Goal: Book appointment/travel/reservation

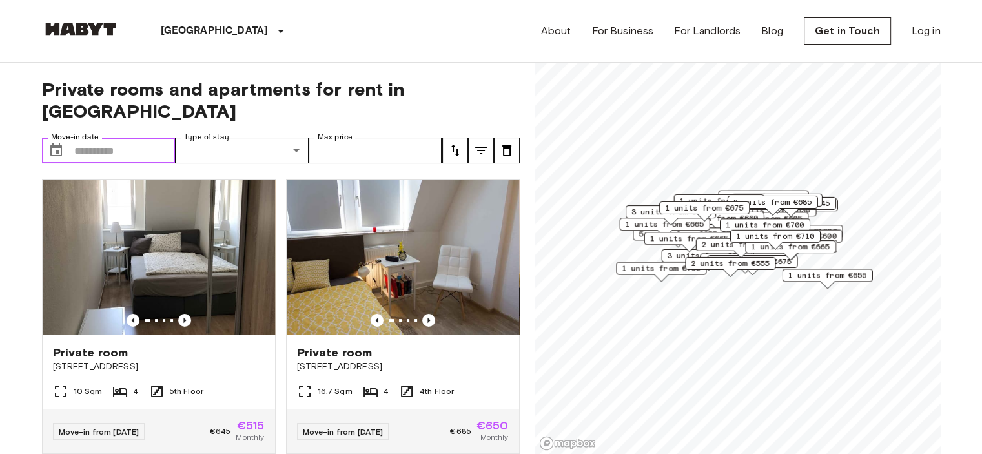
click at [115, 138] on input "Move-in date" at bounding box center [124, 151] width 101 height 26
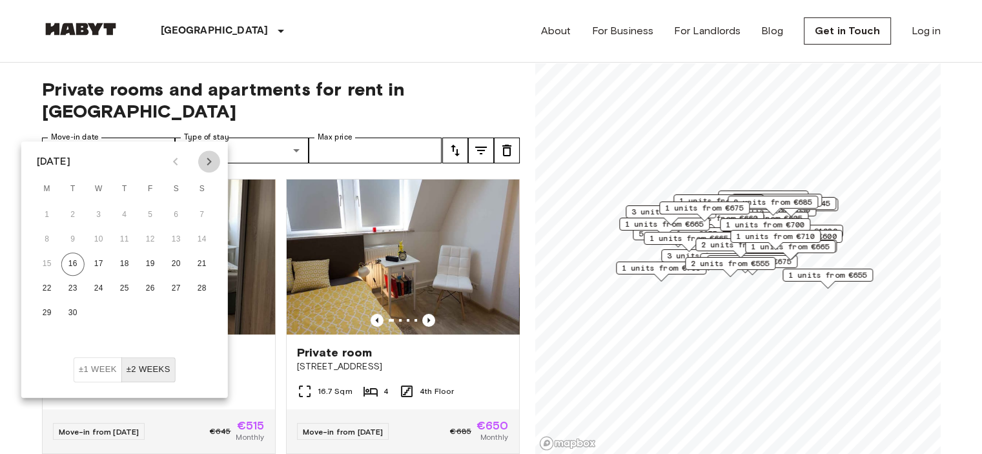
click at [212, 161] on icon "Next month" at bounding box center [210, 162] width 16 height 16
click at [123, 237] on button "6" at bounding box center [124, 239] width 23 height 23
type input "**********"
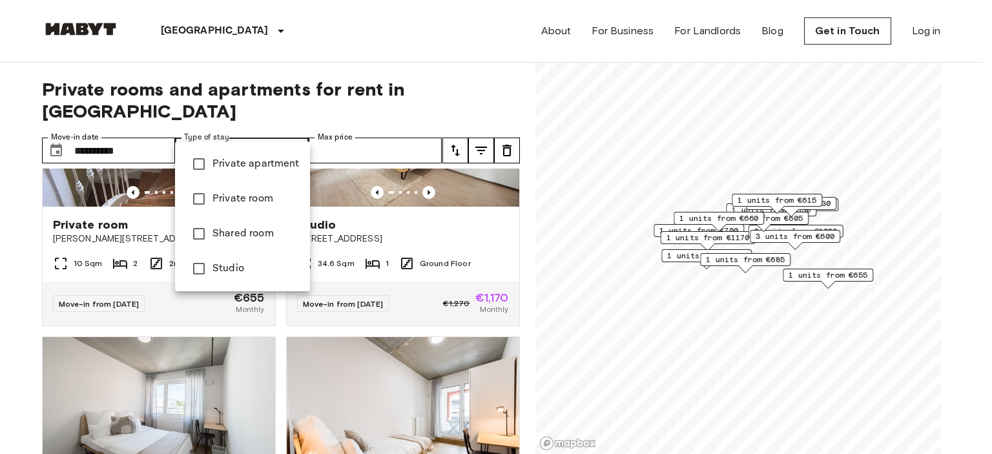
click at [223, 203] on span "Private room" at bounding box center [255, 199] width 87 height 16
type input "**********"
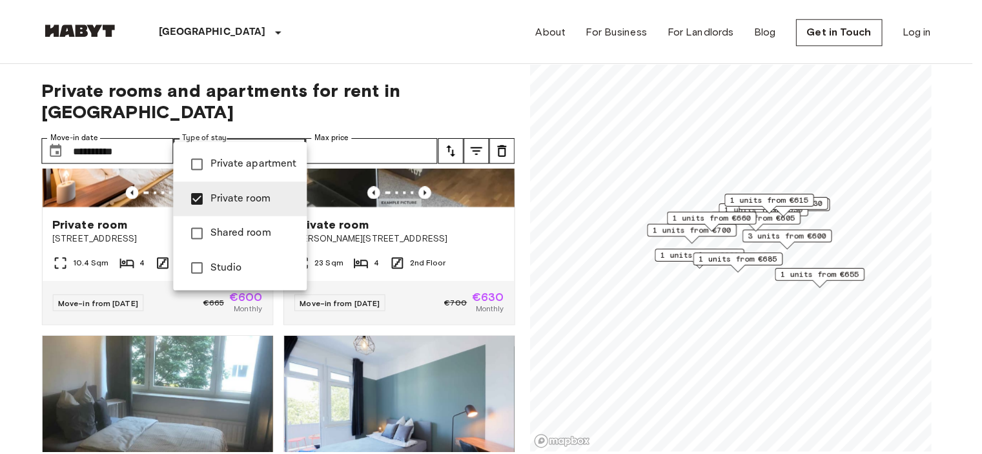
scroll to position [121, 0]
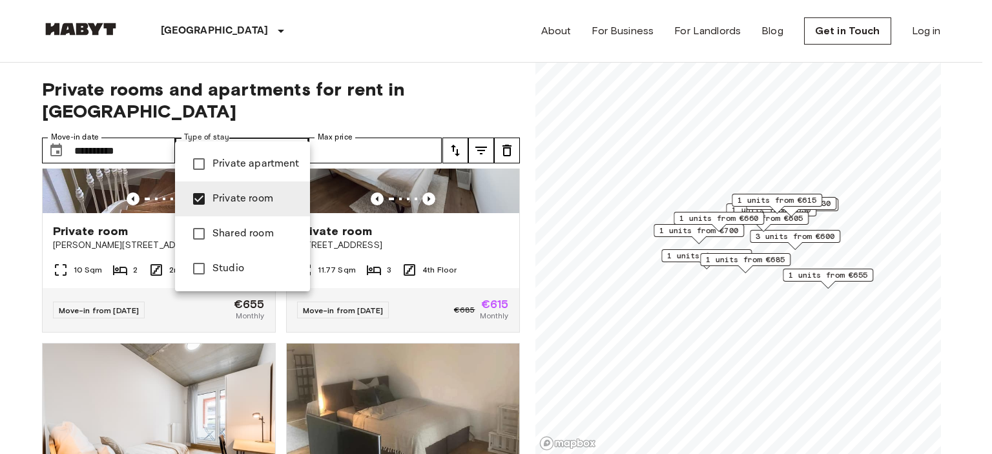
click at [489, 232] on div at bounding box center [496, 227] width 992 height 454
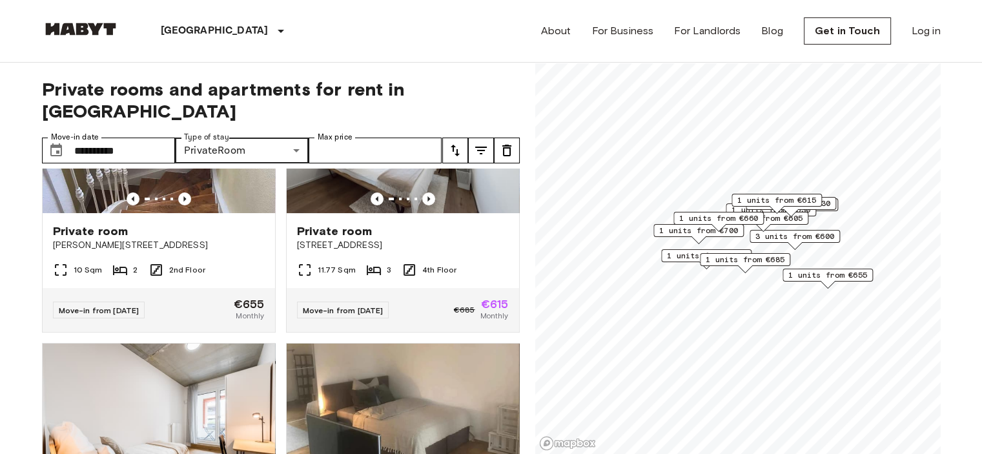
scroll to position [0, 0]
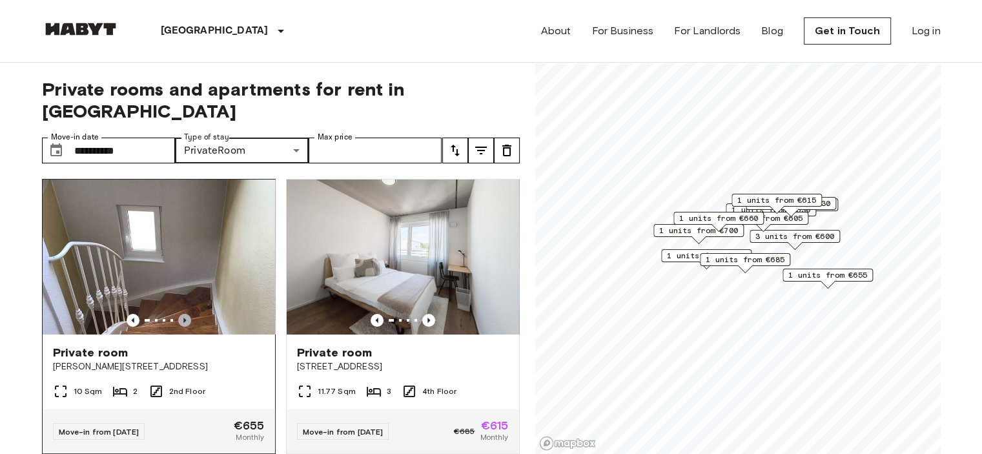
click at [183, 314] on icon "Previous image" at bounding box center [184, 320] width 13 height 13
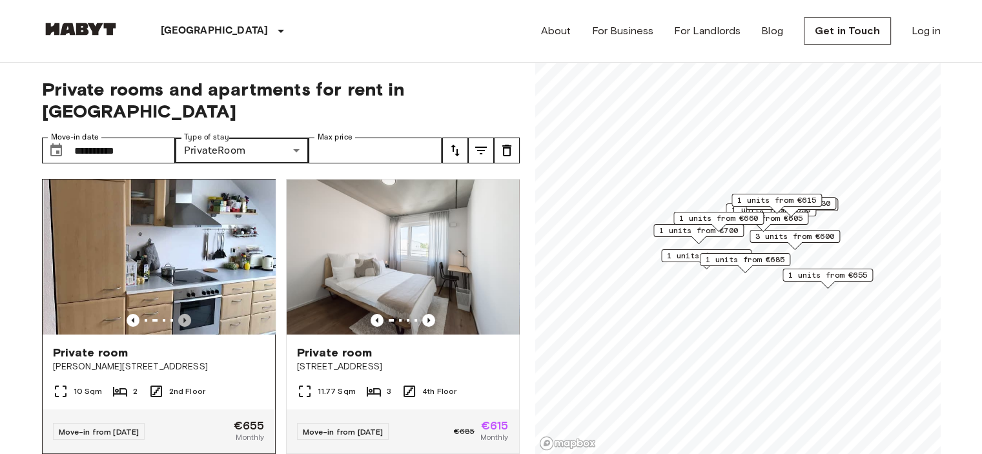
click at [183, 314] on icon "Previous image" at bounding box center [184, 320] width 13 height 13
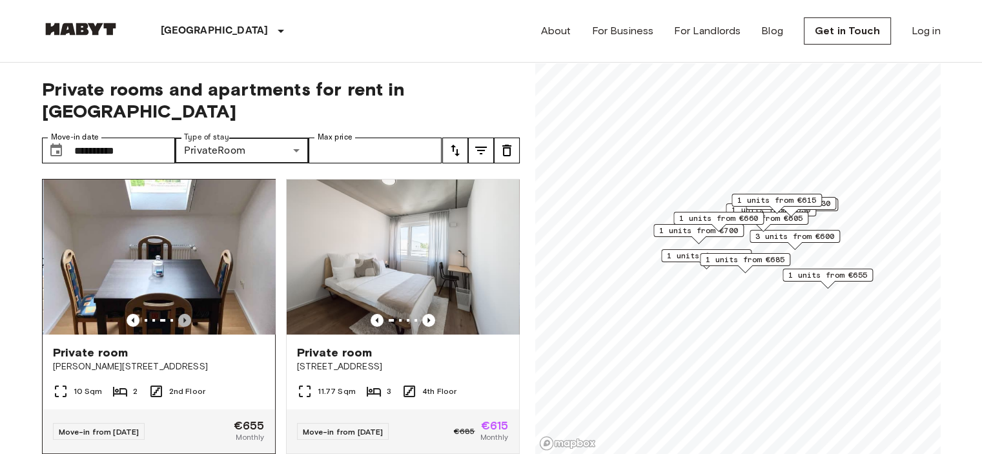
click at [183, 314] on icon "Previous image" at bounding box center [184, 320] width 13 height 13
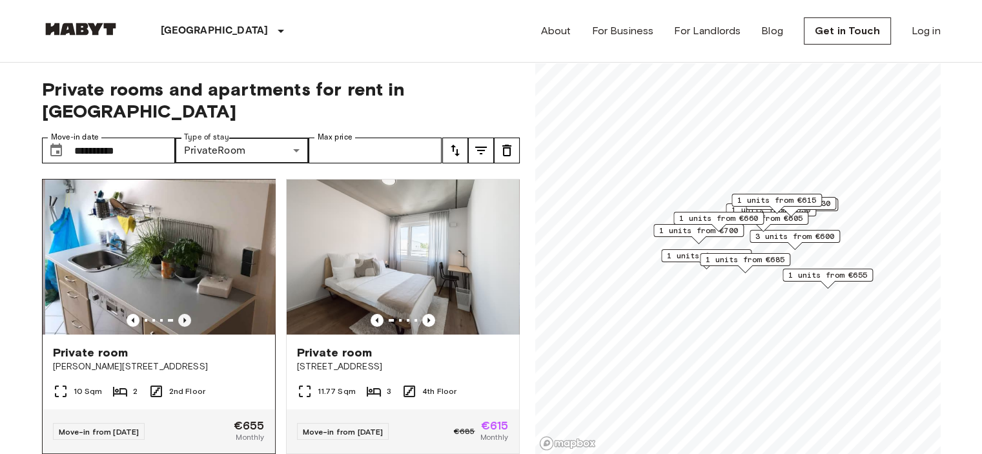
click at [183, 314] on icon "Previous image" at bounding box center [184, 320] width 13 height 13
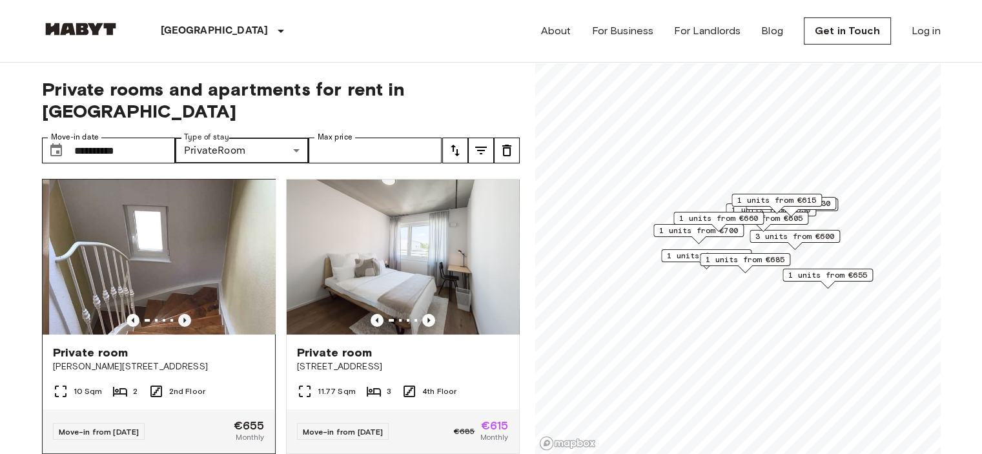
click at [183, 314] on icon "Previous image" at bounding box center [184, 320] width 13 height 13
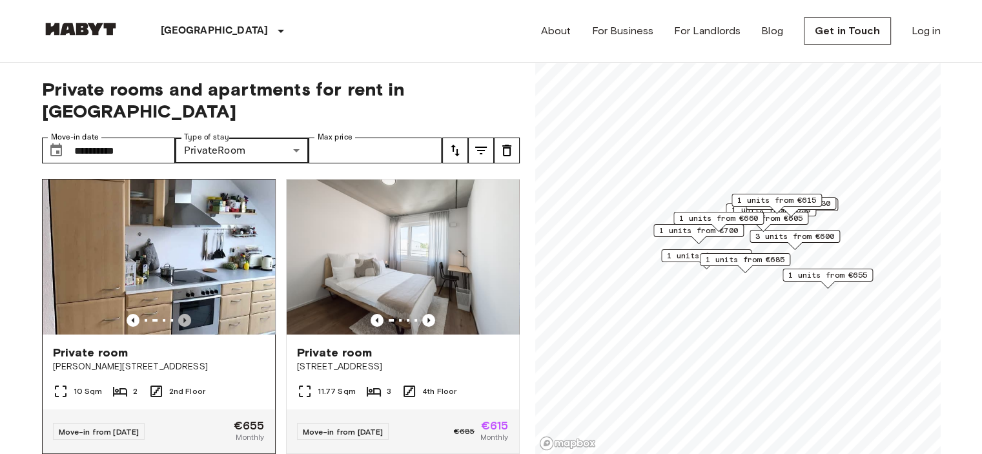
click at [183, 314] on icon "Previous image" at bounding box center [184, 320] width 13 height 13
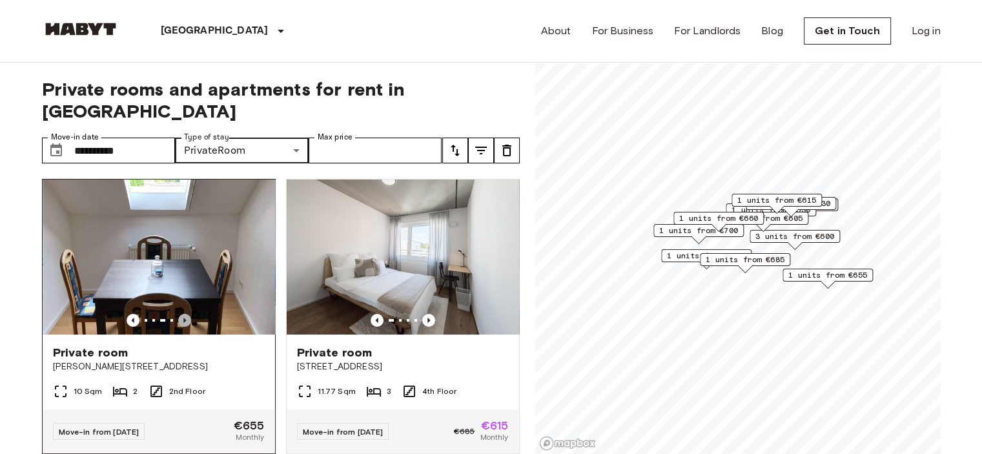
click at [183, 314] on icon "Previous image" at bounding box center [184, 320] width 13 height 13
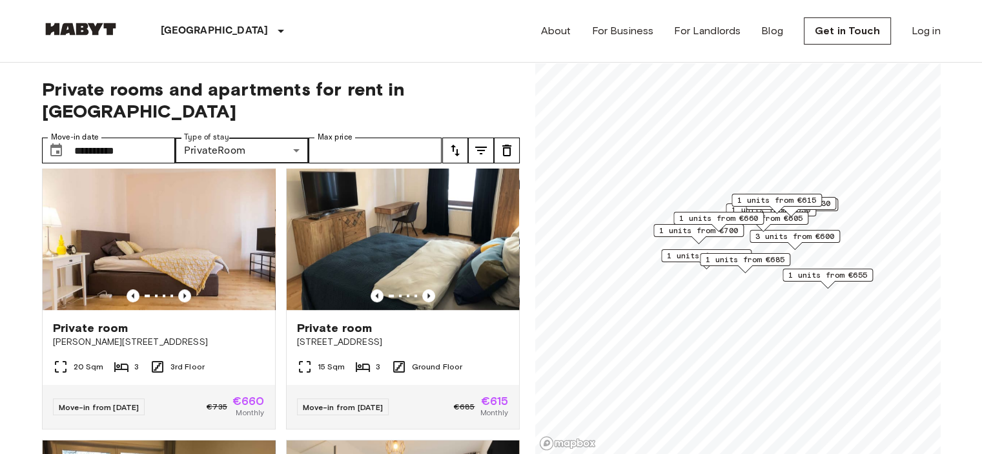
scroll to position [877, 0]
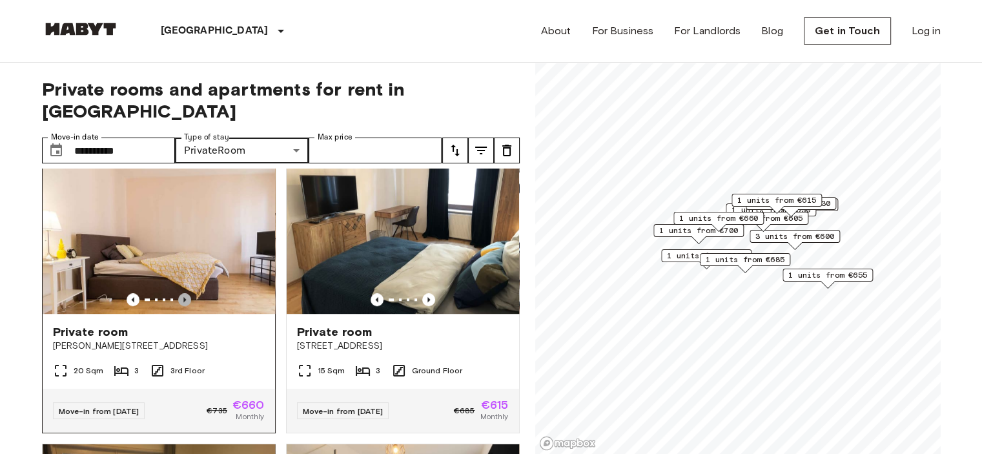
click at [183, 293] on icon "Previous image" at bounding box center [184, 299] width 13 height 13
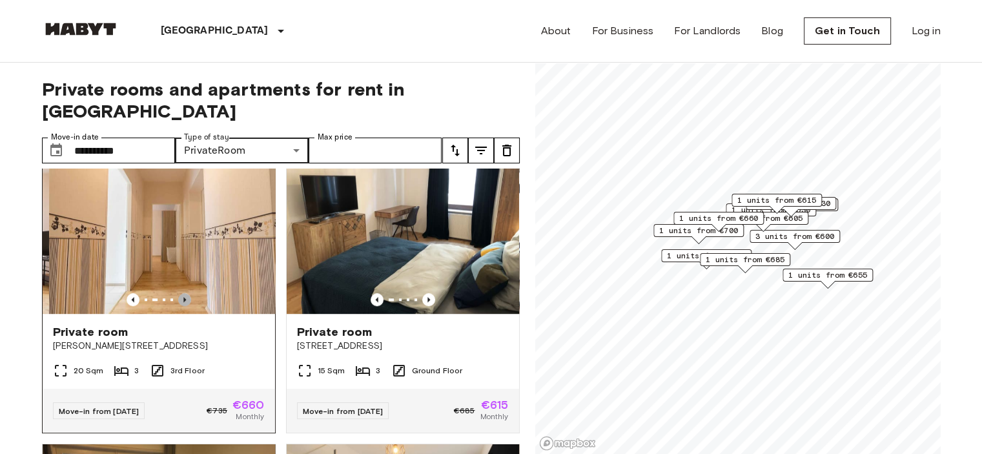
click at [183, 293] on icon "Previous image" at bounding box center [184, 299] width 13 height 13
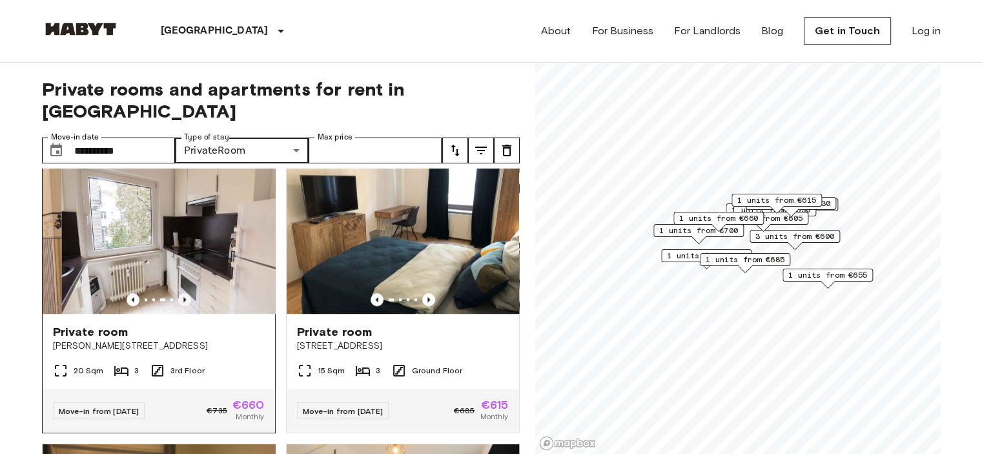
click at [183, 293] on icon "Previous image" at bounding box center [184, 299] width 13 height 13
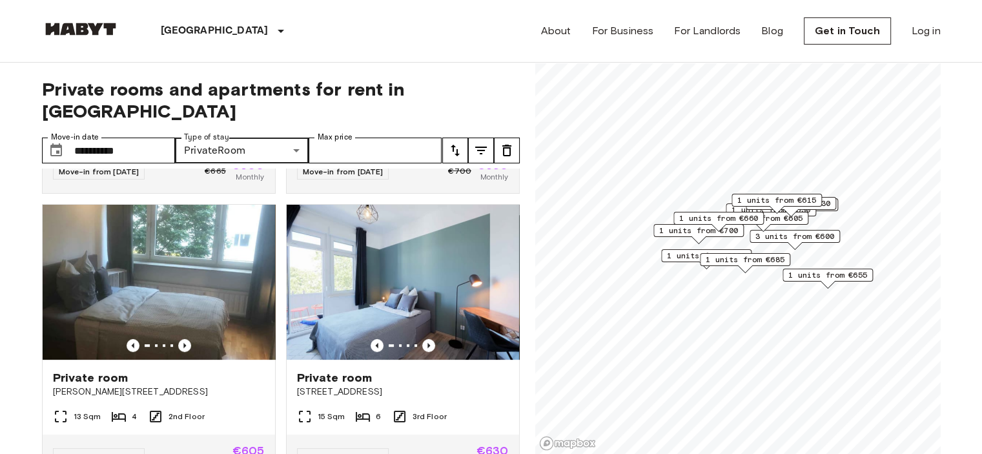
scroll to position [0, 0]
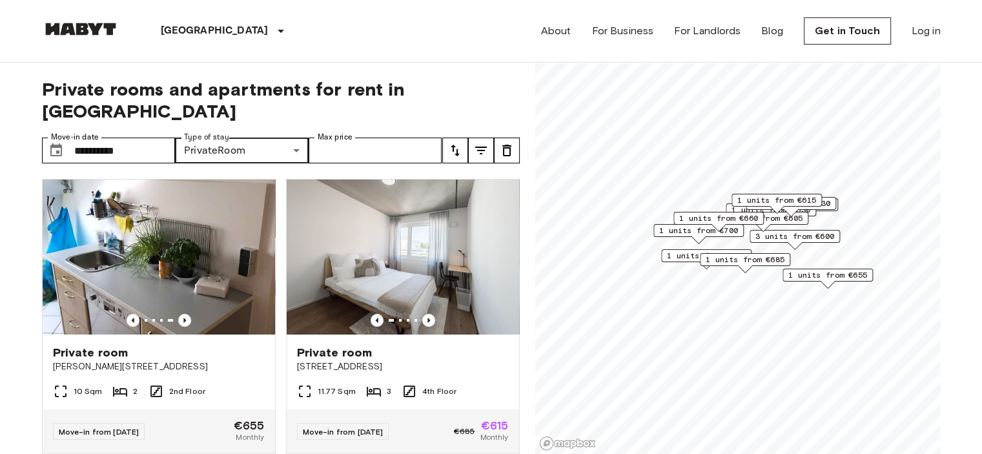
click at [669, 254] on span "1 units from €600" at bounding box center [706, 256] width 79 height 12
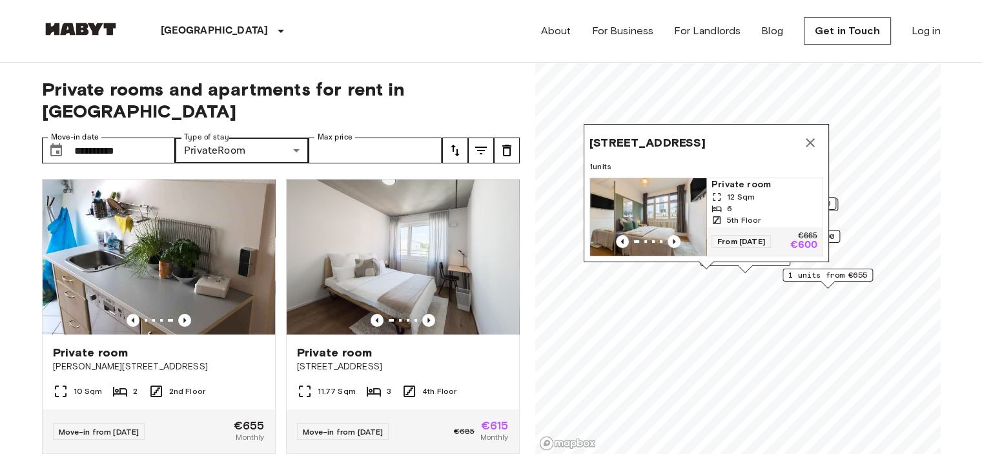
click at [652, 195] on img "Map marker" at bounding box center [648, 217] width 116 height 78
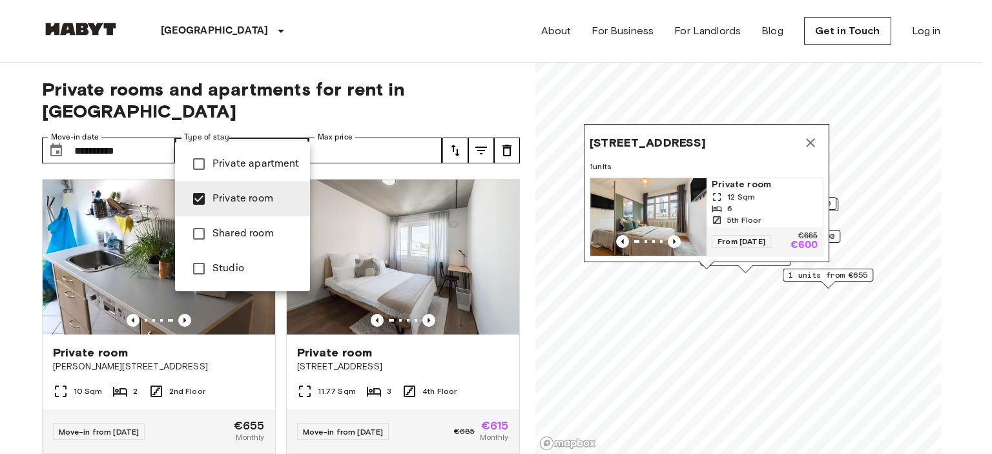
click at [516, 69] on div at bounding box center [496, 227] width 992 height 454
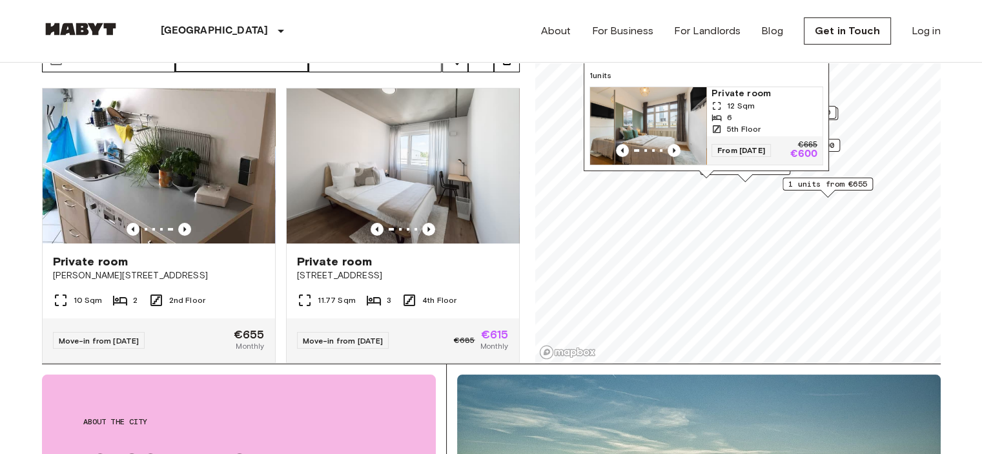
scroll to position [94, 0]
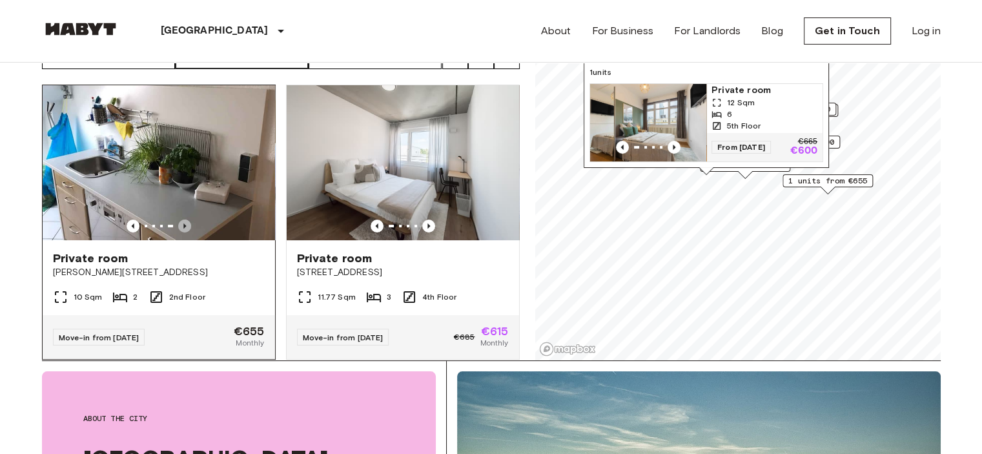
click at [183, 223] on icon "Previous image" at bounding box center [184, 225] width 3 height 5
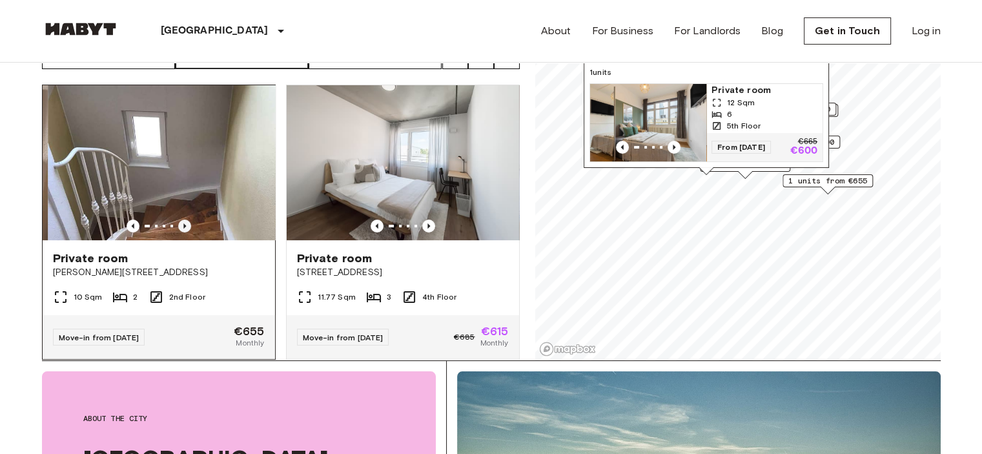
click at [183, 223] on icon "Previous image" at bounding box center [184, 225] width 3 height 5
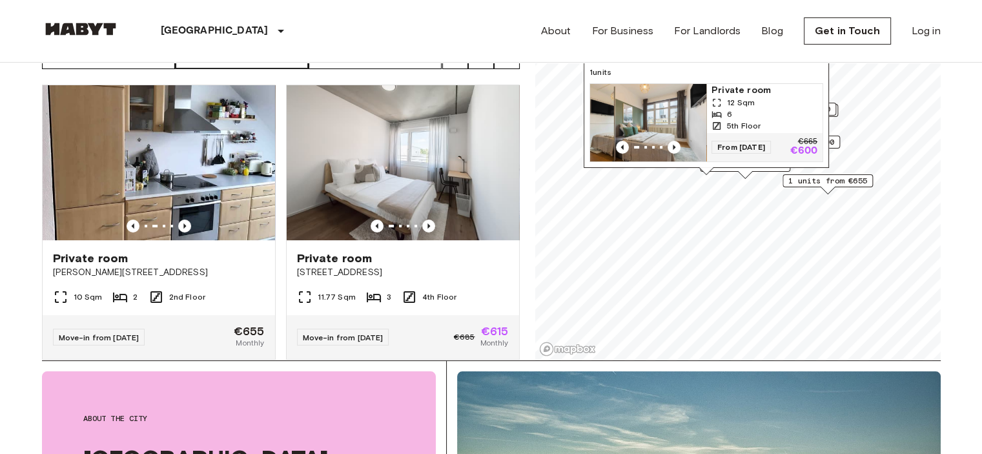
scroll to position [0, 0]
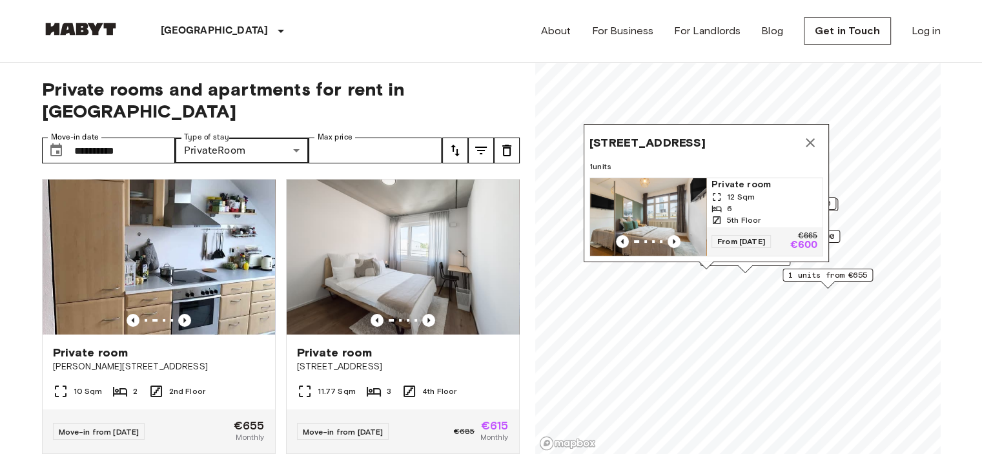
click at [808, 138] on icon "Map marker" at bounding box center [810, 142] width 9 height 9
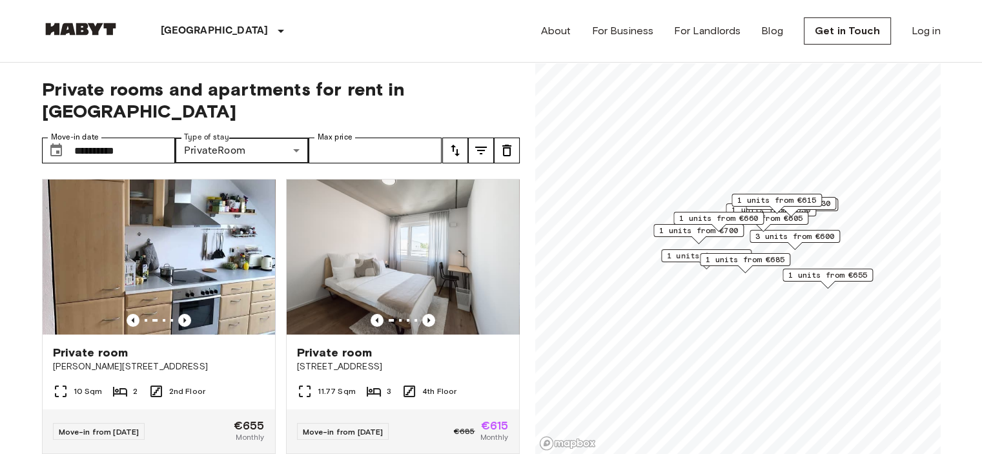
click at [674, 256] on span "1 units from €600" at bounding box center [706, 256] width 79 height 12
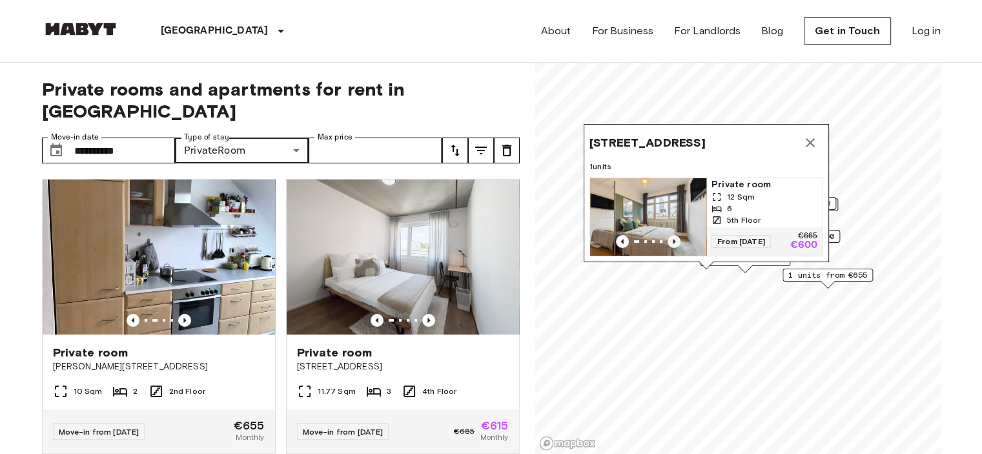
click at [672, 235] on icon "Previous image" at bounding box center [674, 241] width 13 height 13
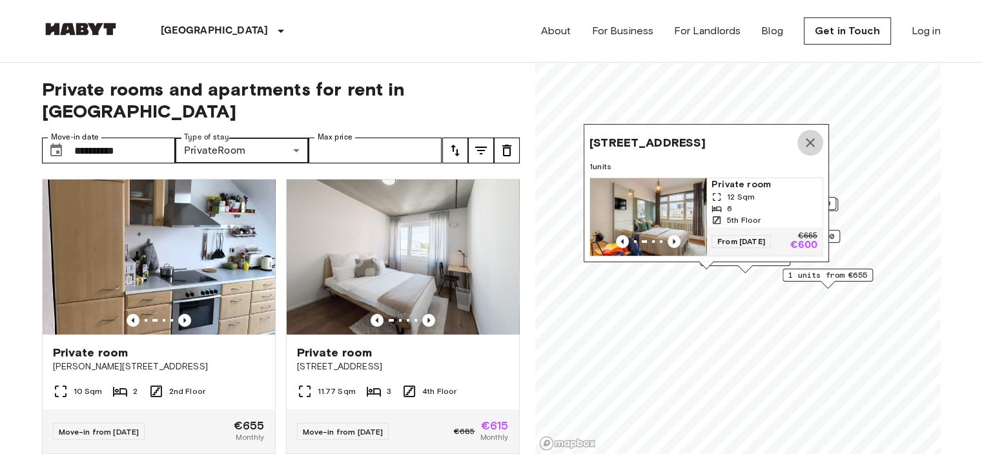
click at [807, 138] on icon "Map marker" at bounding box center [810, 142] width 9 height 9
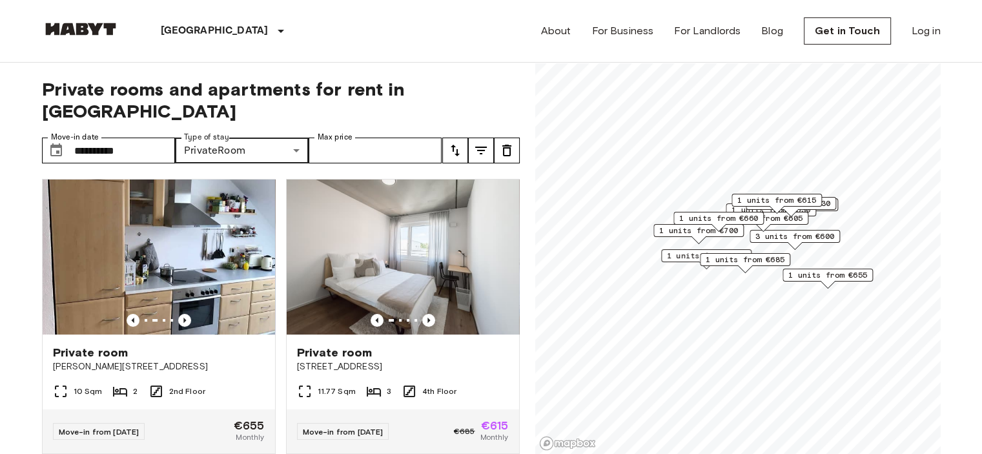
click at [769, 238] on span "3 units from €600" at bounding box center [795, 237] width 79 height 12
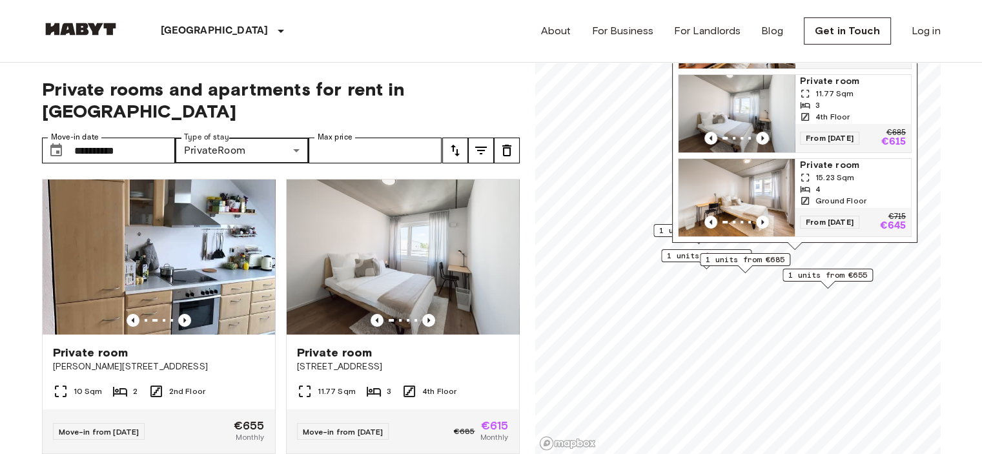
click at [727, 260] on span "1 units from €685" at bounding box center [745, 260] width 79 height 12
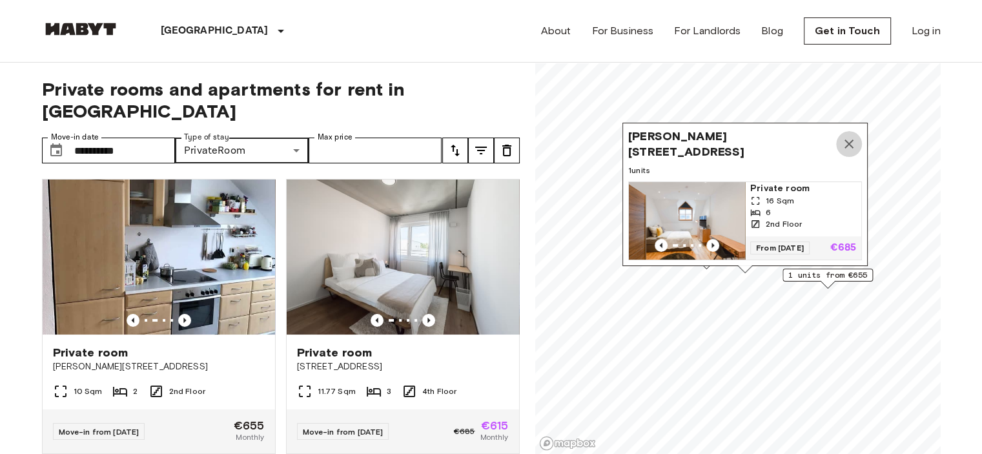
click at [847, 136] on icon "Map marker" at bounding box center [850, 144] width 16 height 16
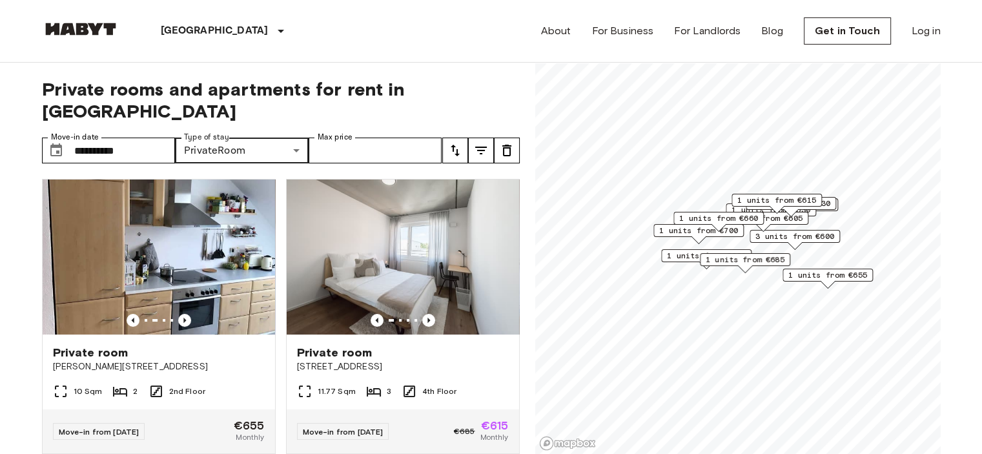
click at [800, 214] on div "1 units from €630" at bounding box center [791, 207] width 90 height 20
click at [778, 218] on span "2 units from €605" at bounding box center [763, 218] width 79 height 12
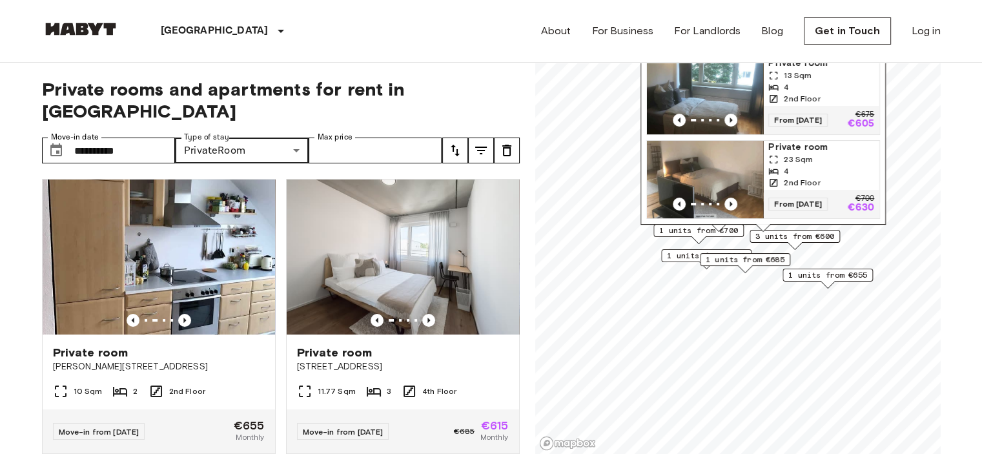
click at [824, 277] on span "1 units from €655" at bounding box center [828, 275] width 79 height 12
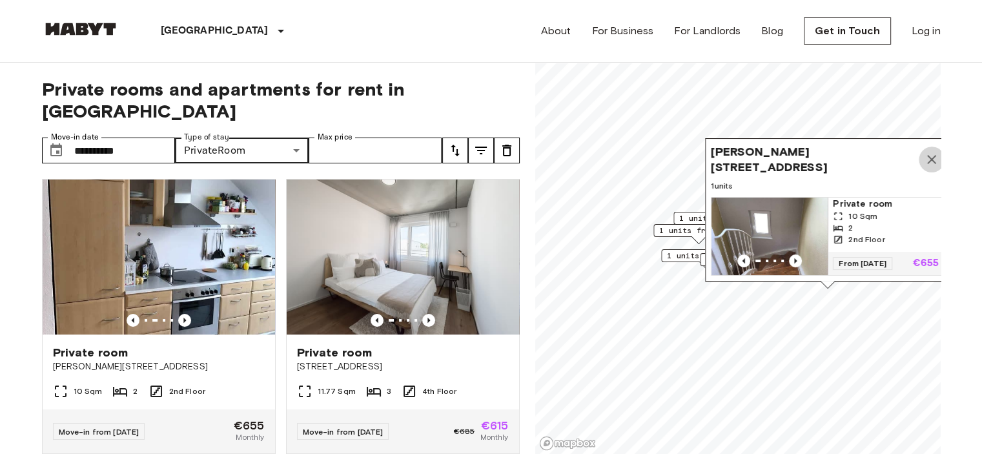
click at [929, 152] on icon "Map marker" at bounding box center [932, 160] width 16 height 16
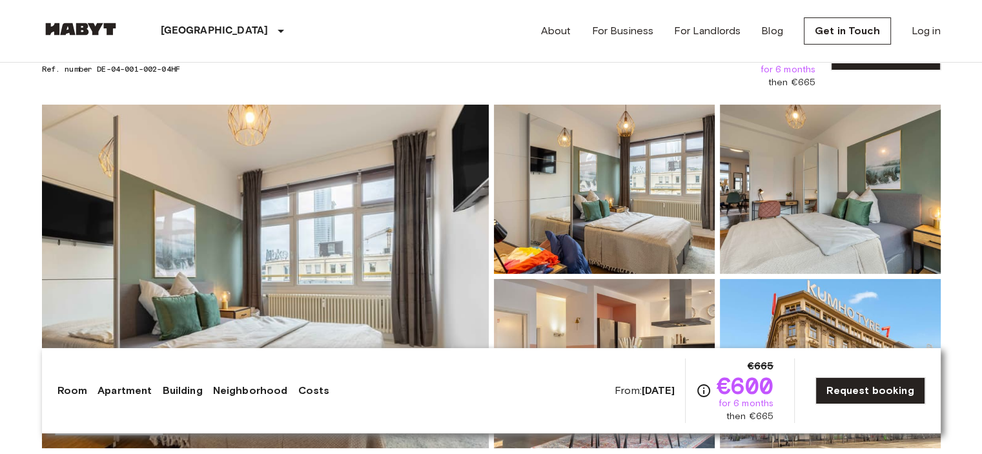
scroll to position [78, 0]
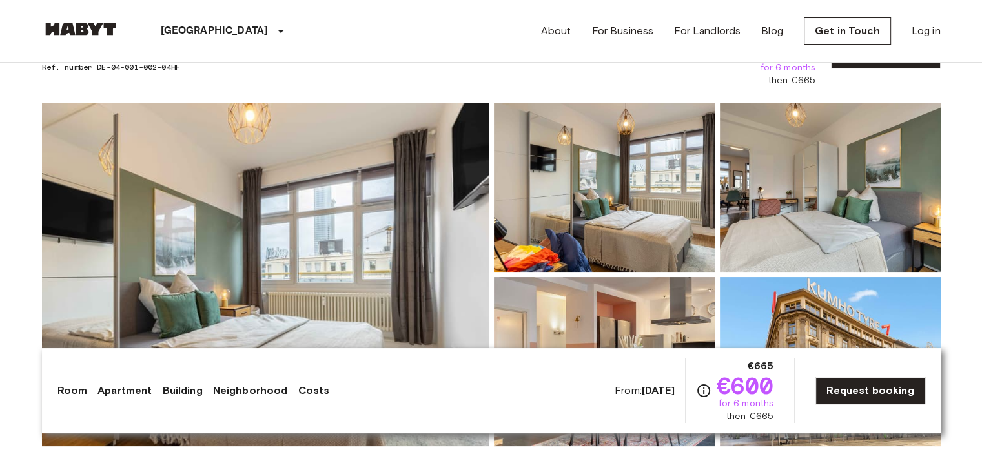
click at [279, 294] on img at bounding box center [265, 275] width 447 height 344
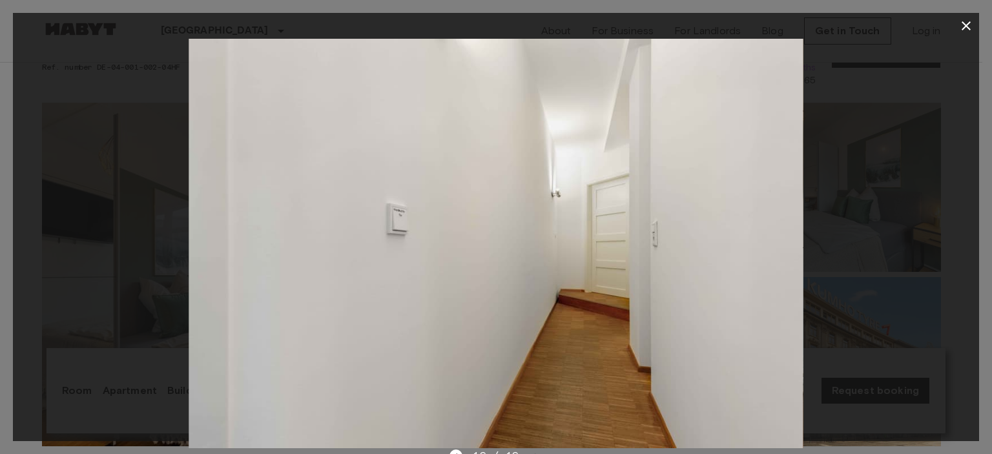
click at [965, 20] on icon "button" at bounding box center [966, 26] width 16 height 16
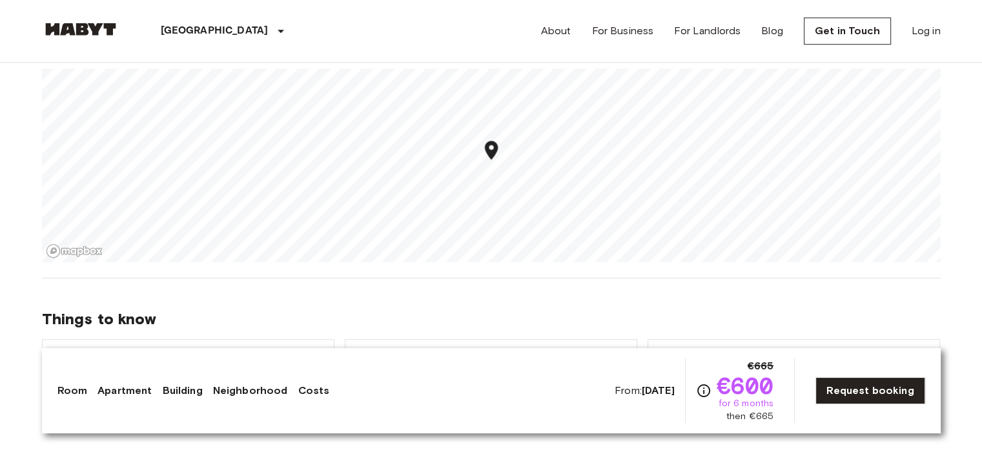
scroll to position [956, 0]
